Goal: Book appointment/travel/reservation

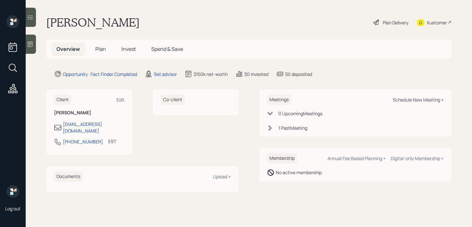
click at [400, 103] on div "Schedule New Meeting +" at bounding box center [417, 100] width 51 height 6
select select "round-[PERSON_NAME]"
click at [33, 49] on div at bounding box center [31, 44] width 10 height 19
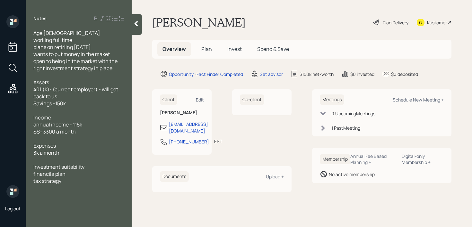
click at [133, 27] on div at bounding box center [137, 24] width 10 height 21
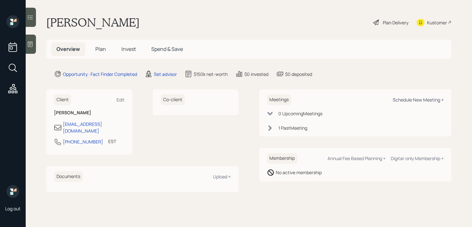
click at [426, 98] on div "Schedule New Meeting +" at bounding box center [417, 100] width 51 height 6
select select "round-[PERSON_NAME]"
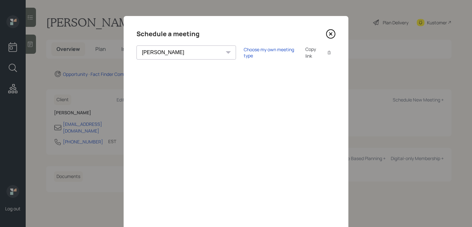
click at [330, 35] on icon at bounding box center [331, 34] width 10 height 10
